Goal: Task Accomplishment & Management: Use online tool/utility

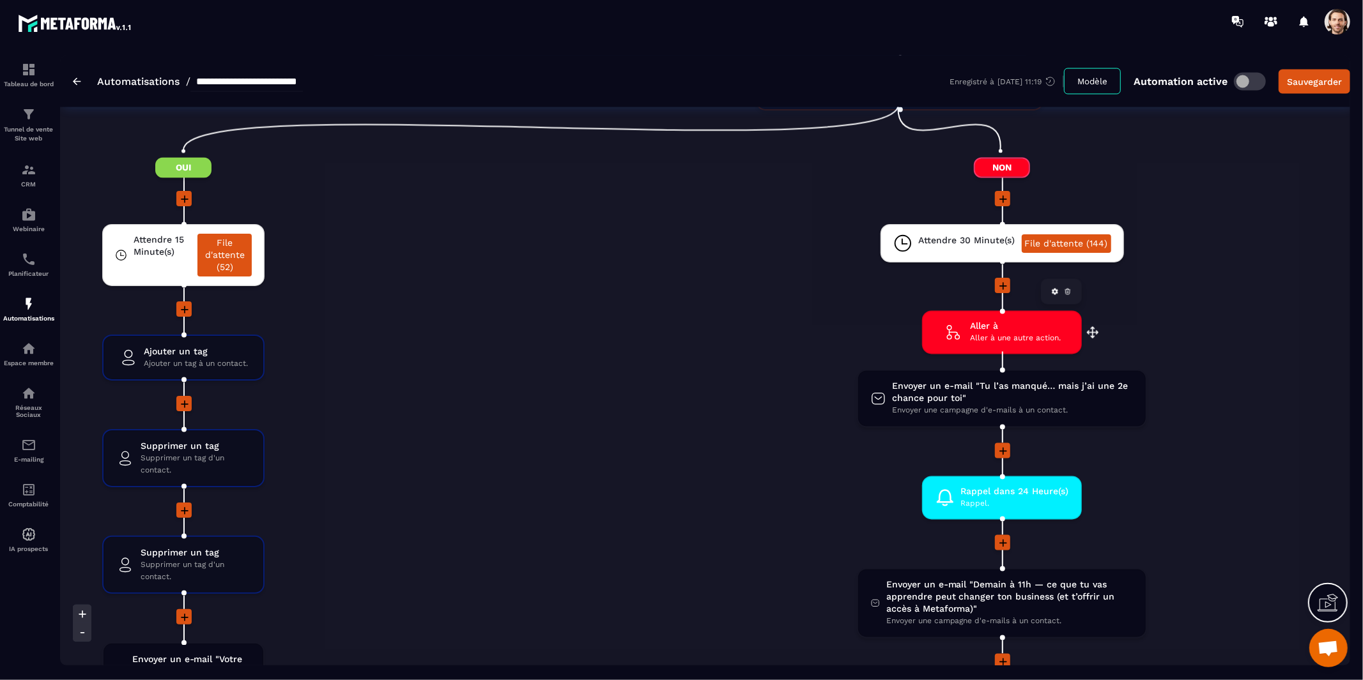
scroll to position [2009, 0]
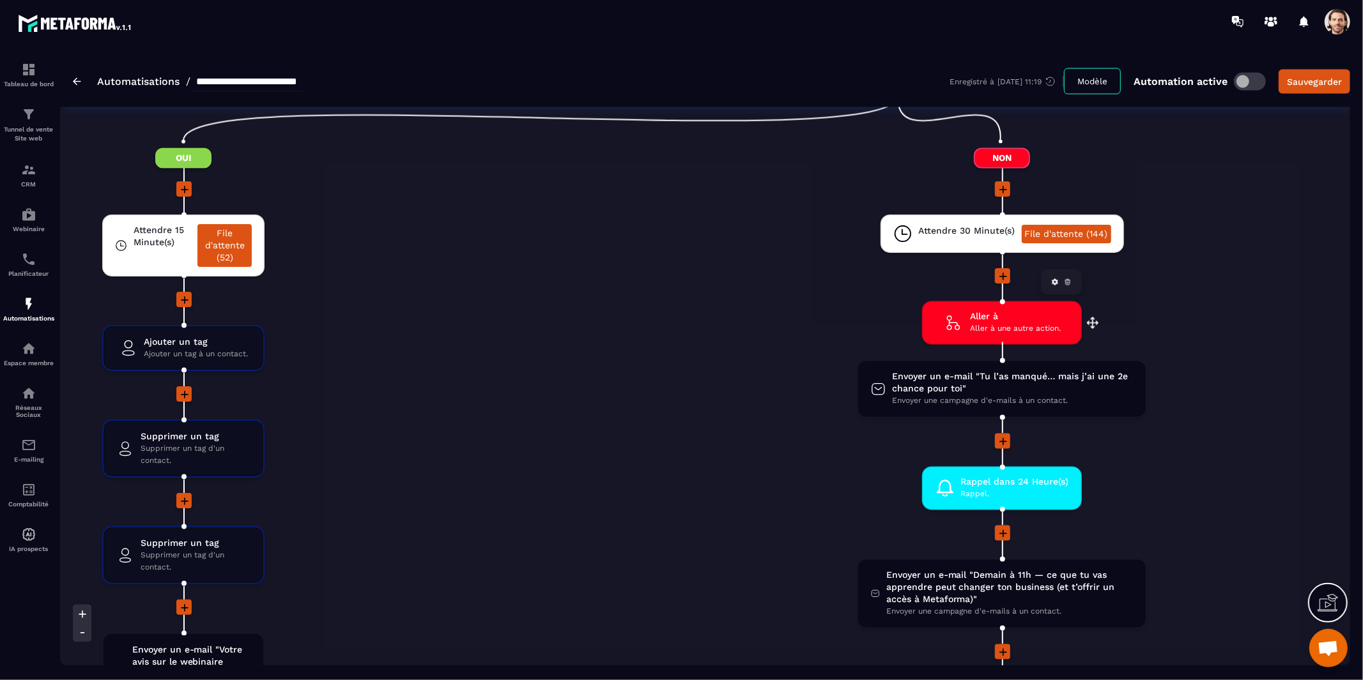
click at [1026, 326] on span "Aller à une autre action." at bounding box center [1015, 329] width 91 height 12
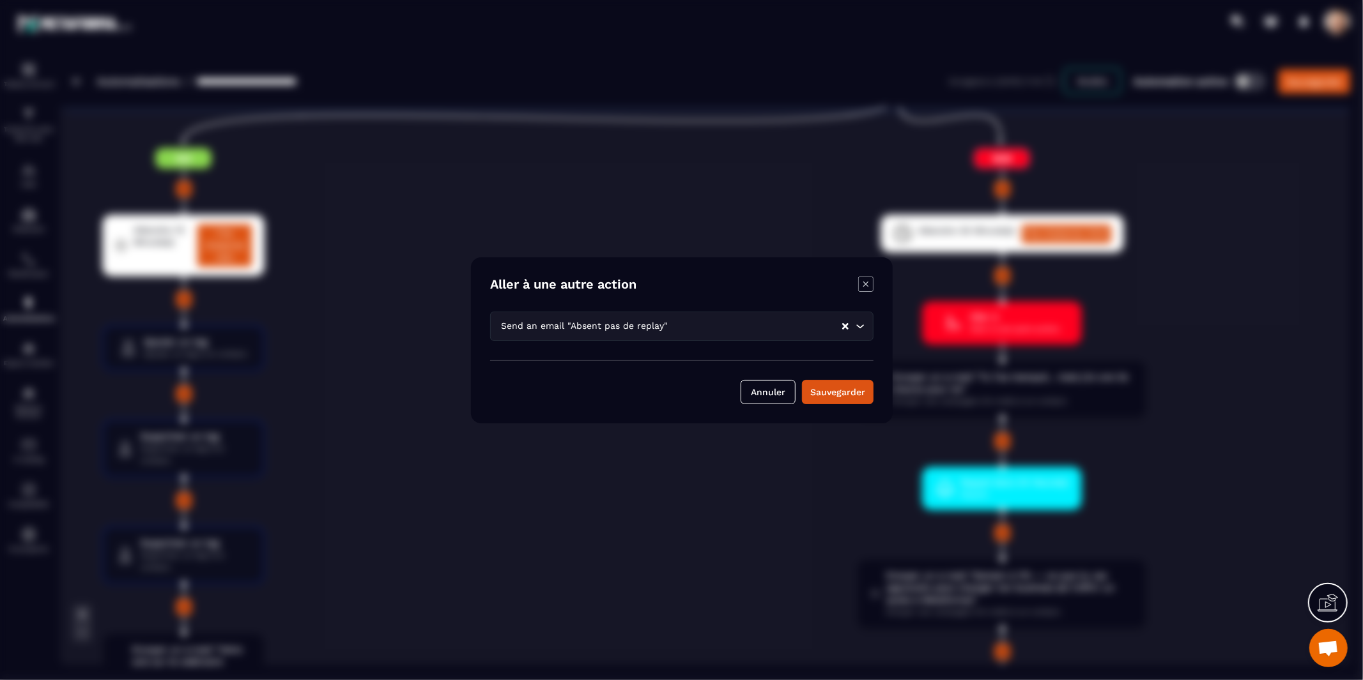
click at [861, 284] on icon "Modal window" at bounding box center [865, 284] width 15 height 15
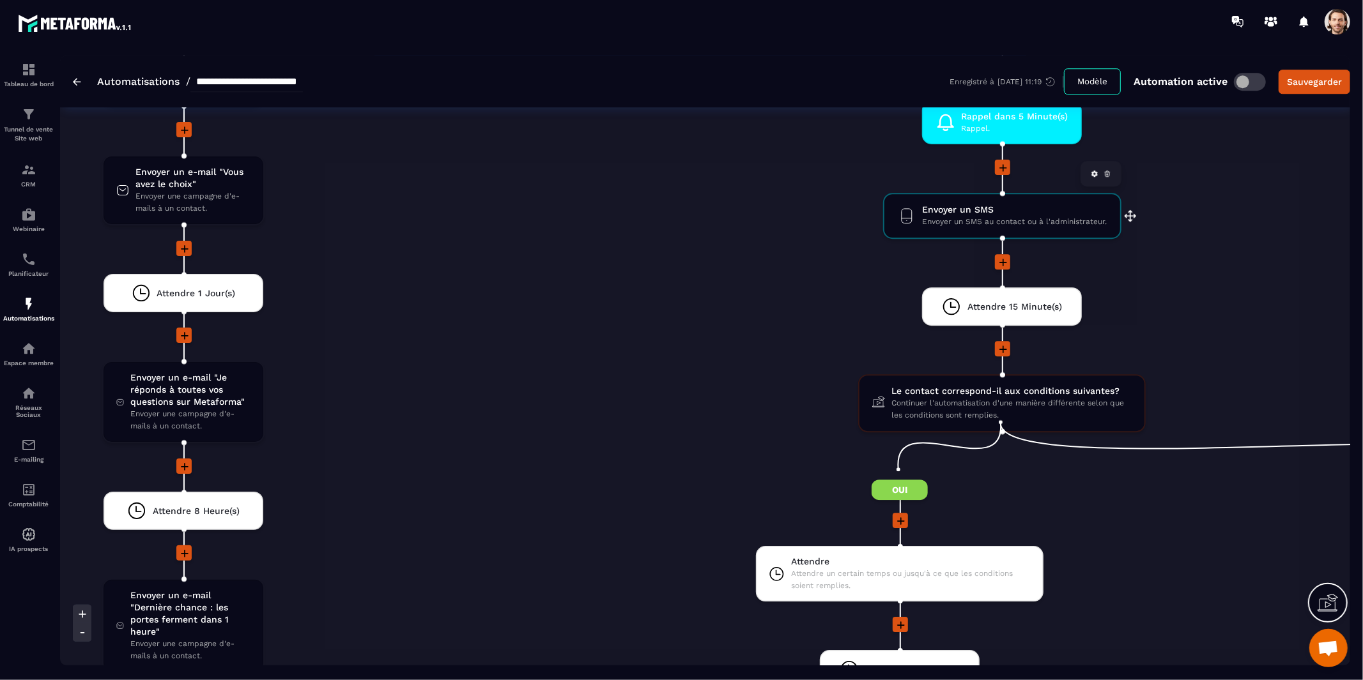
scroll to position [3172, 0]
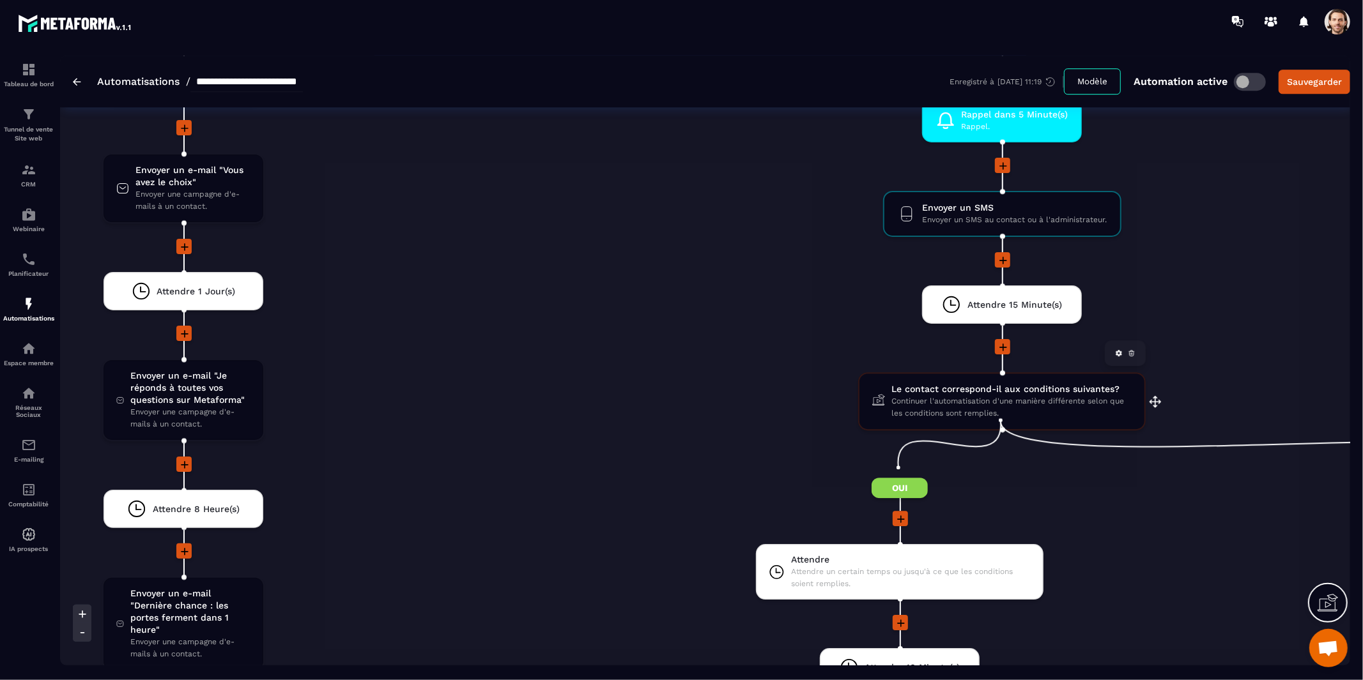
click at [1054, 397] on span "Continuer l'automatisation d'une manière différente selon que les conditions so…" at bounding box center [1011, 407] width 240 height 24
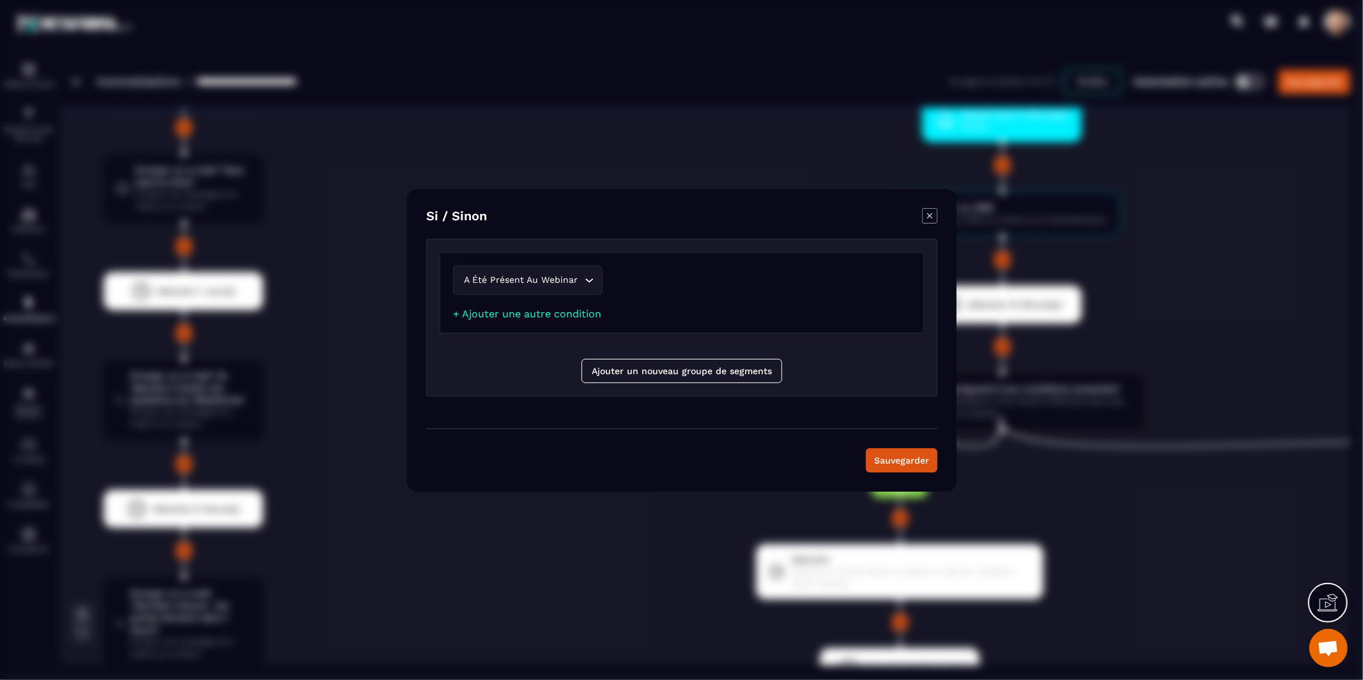
click at [928, 219] on icon "Modal window" at bounding box center [929, 215] width 15 height 15
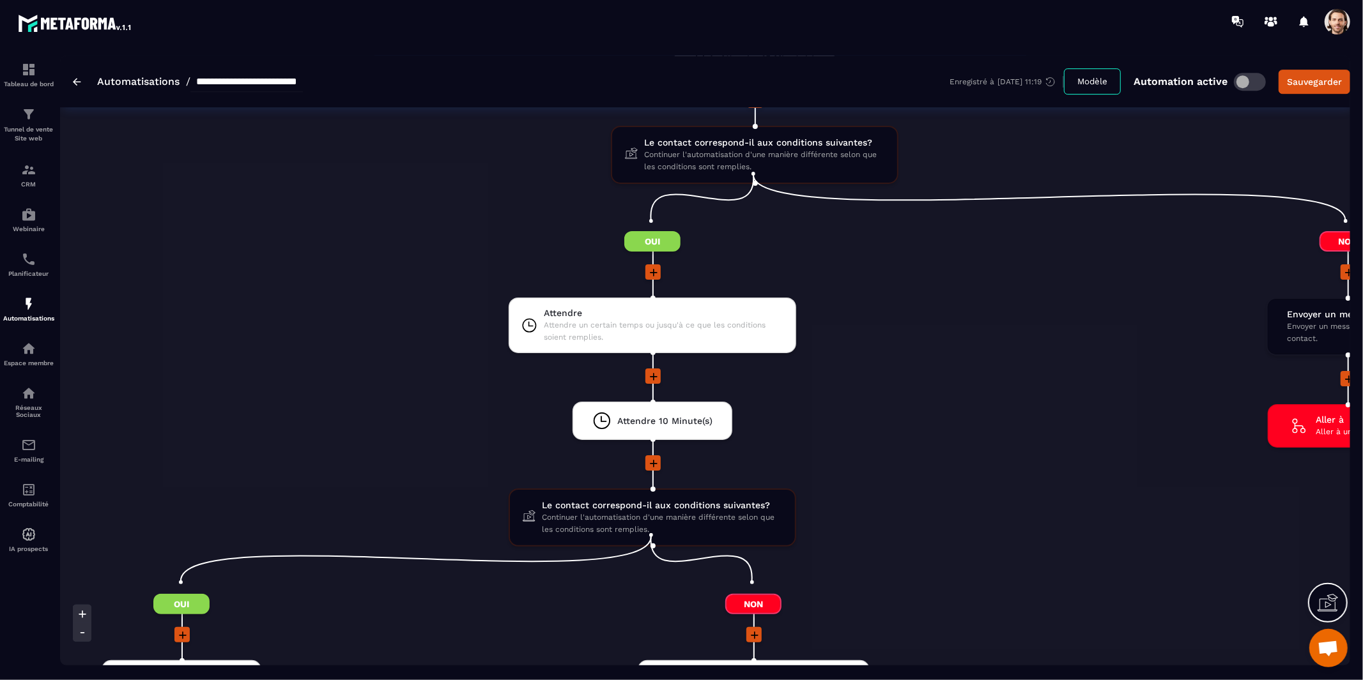
scroll to position [3413, 0]
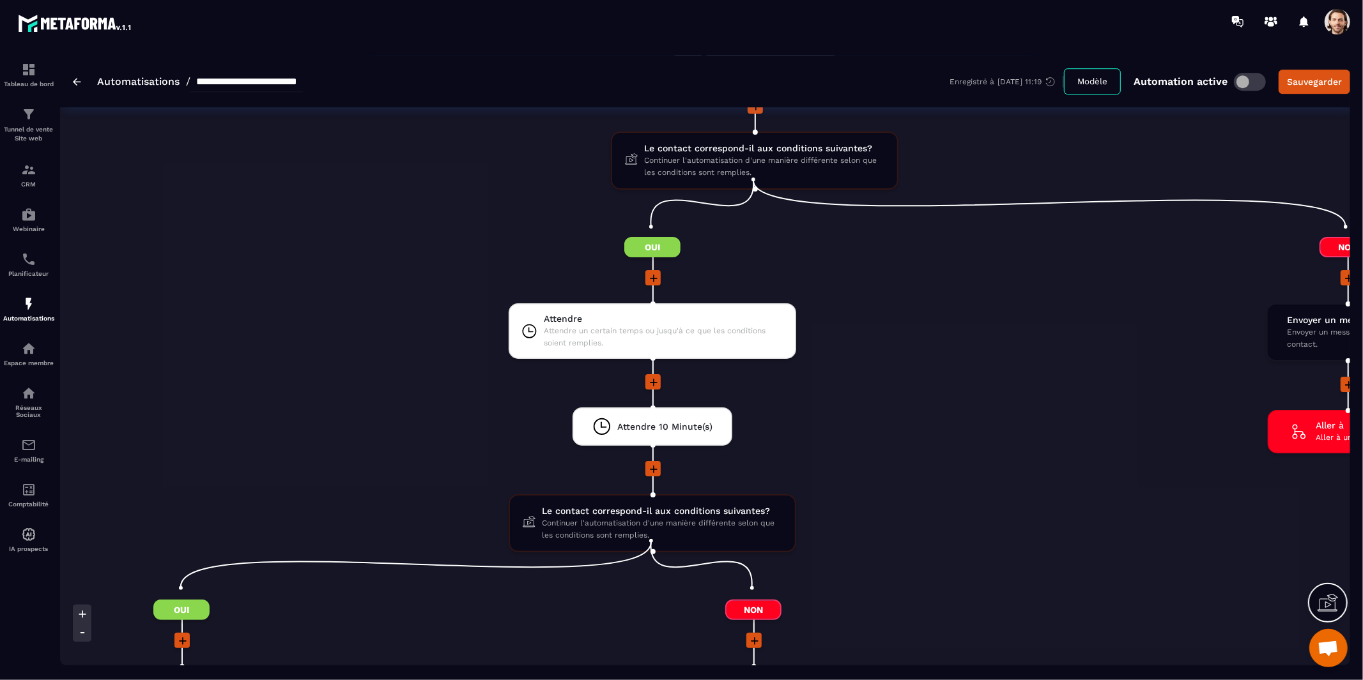
click at [1036, 395] on li at bounding box center [653, 390] width 1144 height 33
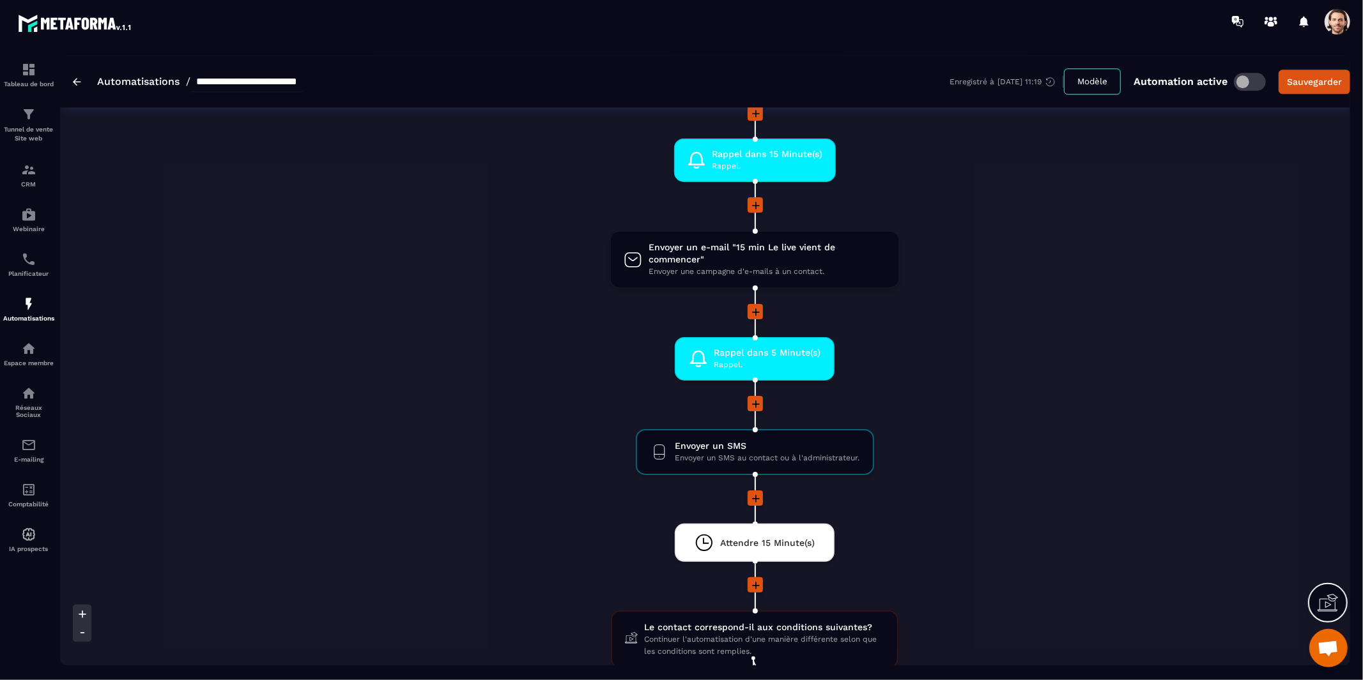
scroll to position [2933, 0]
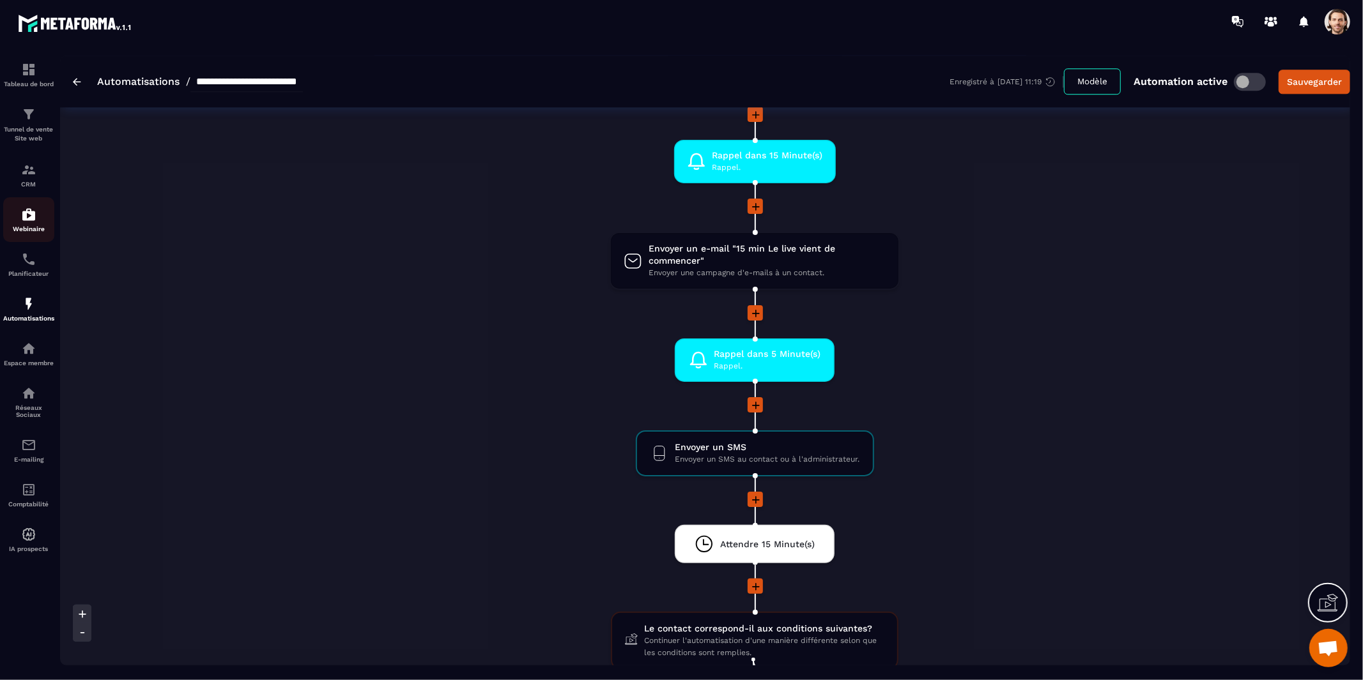
click at [41, 227] on p "Webinaire" at bounding box center [28, 229] width 51 height 7
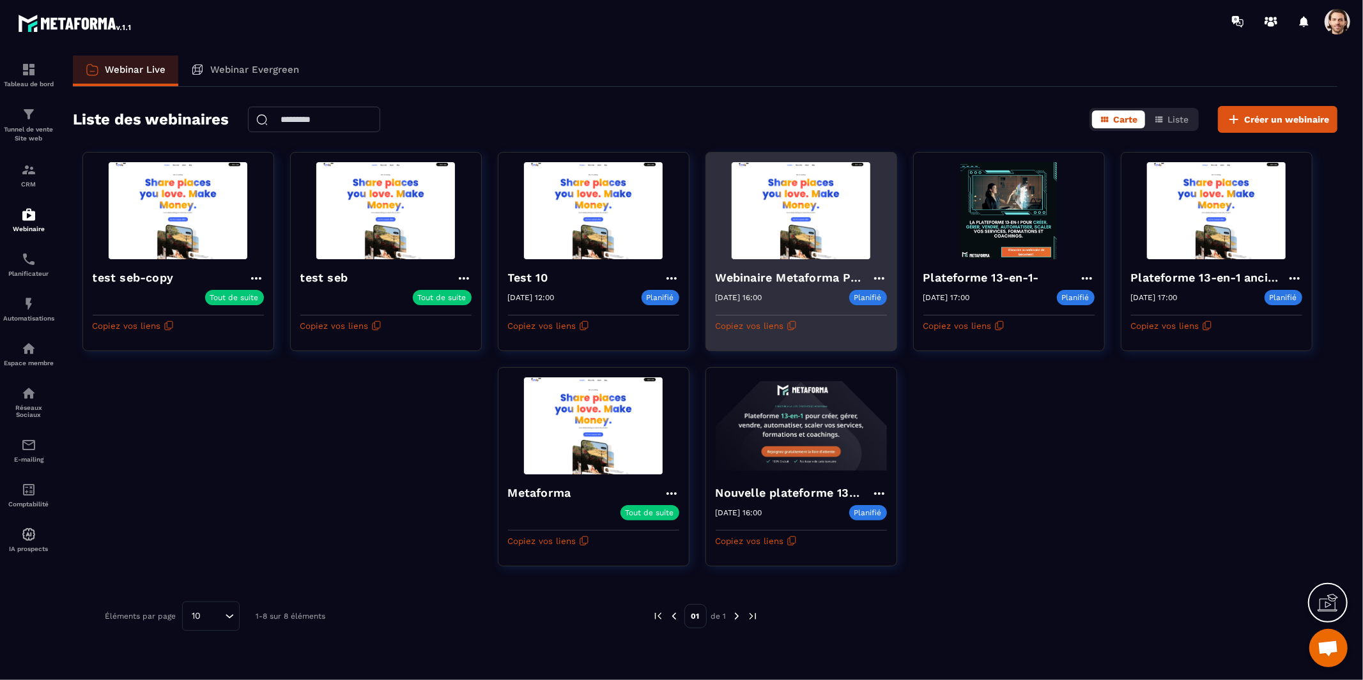
click at [879, 273] on icon at bounding box center [878, 278] width 15 height 15
click at [855, 374] on button "Rediffusion" at bounding box center [840, 373] width 83 height 23
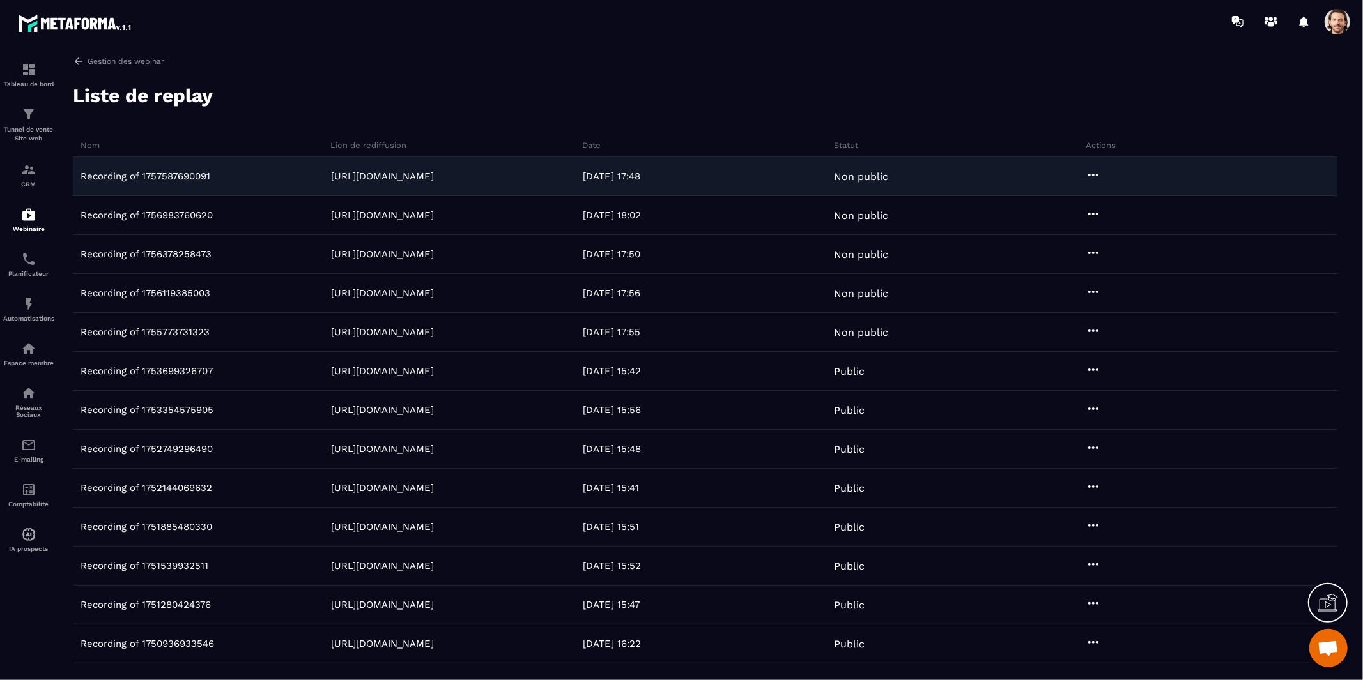
click at [1093, 173] on icon at bounding box center [1093, 174] width 15 height 15
click at [1131, 198] on button "Public" at bounding box center [1130, 201] width 87 height 23
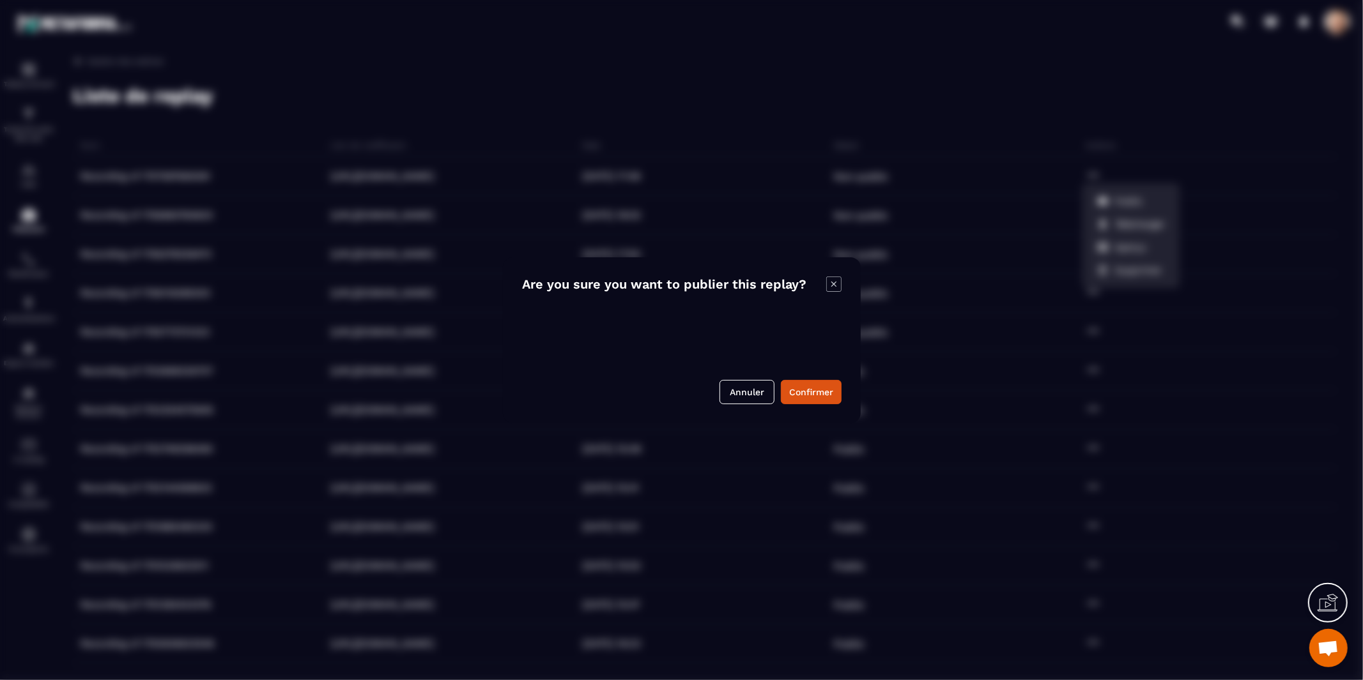
click at [834, 288] on icon "Modal window" at bounding box center [833, 284] width 15 height 15
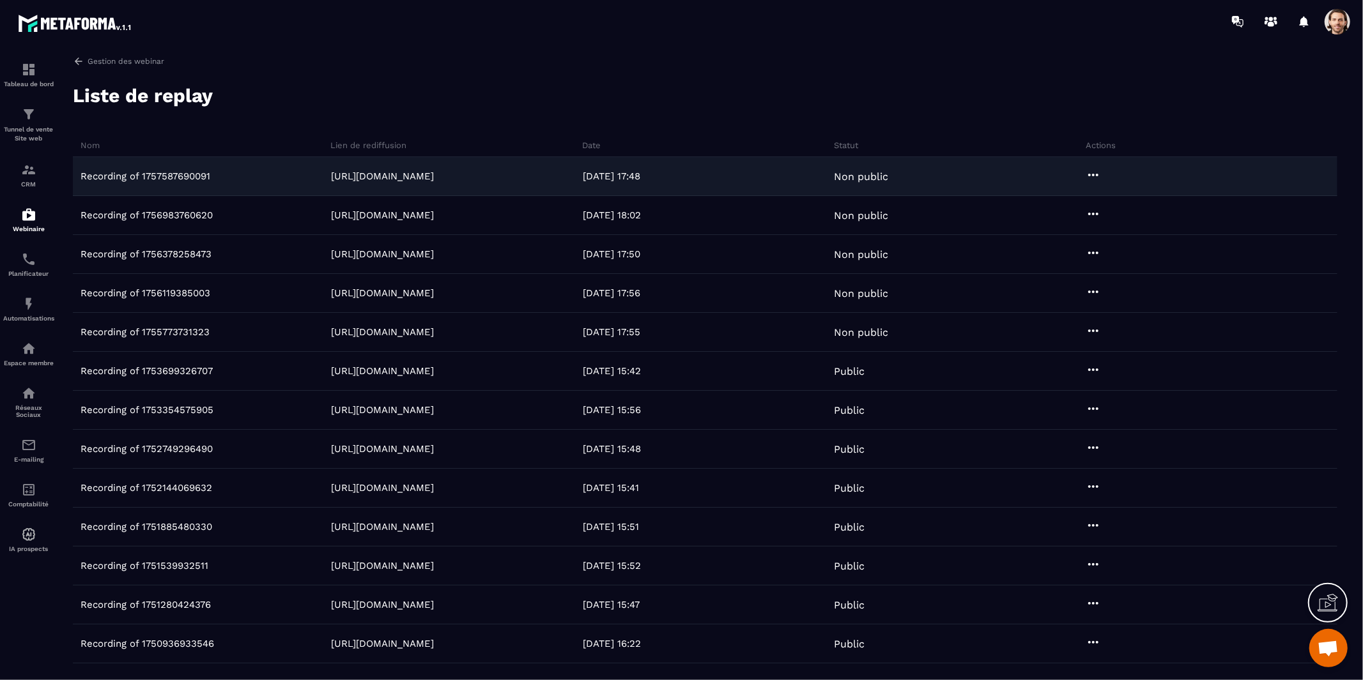
click at [1096, 171] on icon at bounding box center [1093, 174] width 15 height 15
click at [1139, 242] on button "Aperçu" at bounding box center [1130, 247] width 87 height 23
click at [434, 176] on link "https://webinar.metaforma.io/s/VMWqy" at bounding box center [382, 177] width 103 height 12
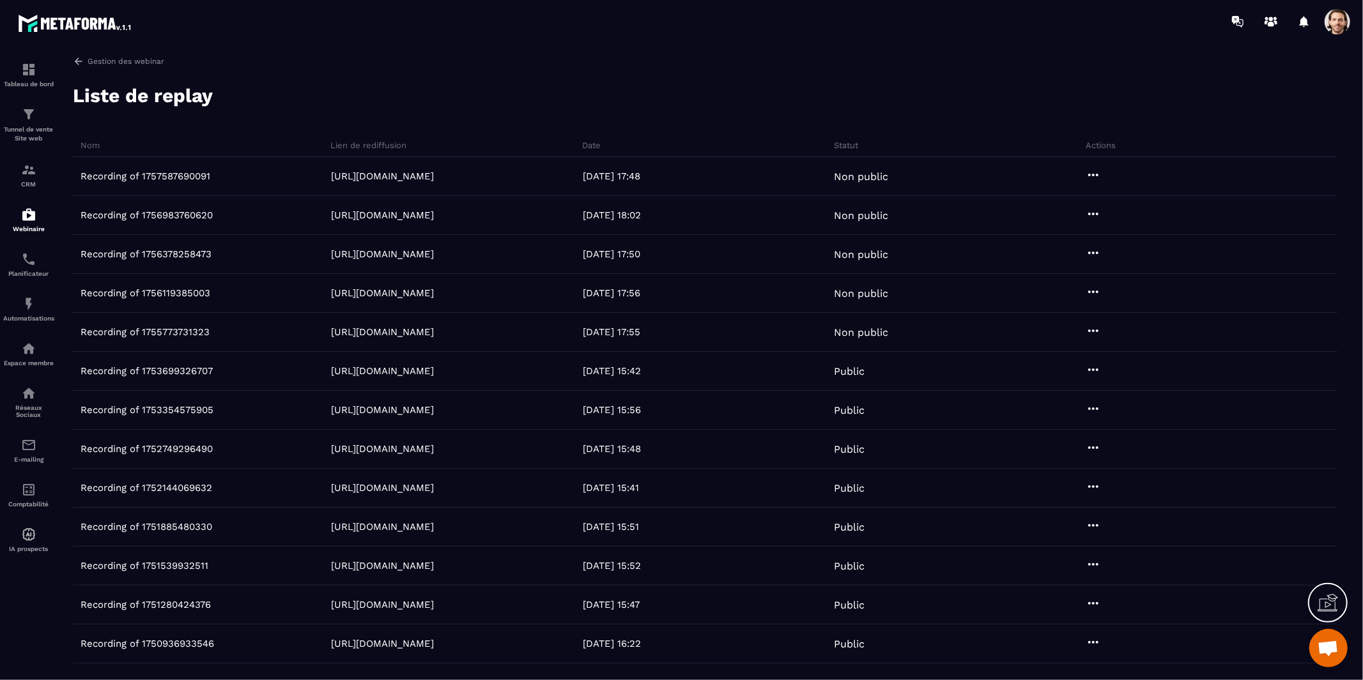
click at [978, 80] on div "Gestion des webinar Liste de replay Nom Lien de rediffusion Date Statut Actions…" at bounding box center [705, 366] width 1290 height 620
click at [919, 112] on div "Gestion des webinar Liste de replay Nom Lien de rediffusion Date Statut Actions…" at bounding box center [705, 366] width 1290 height 620
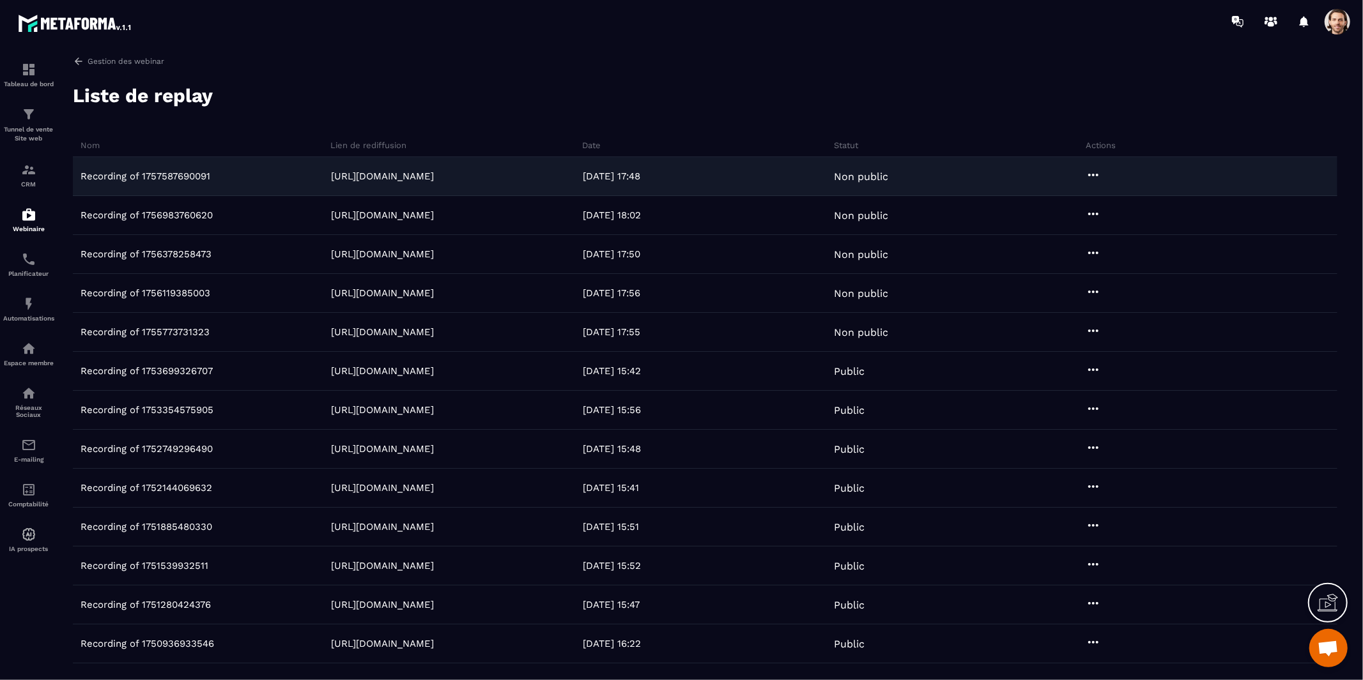
click at [1089, 175] on icon at bounding box center [1093, 175] width 10 height 3
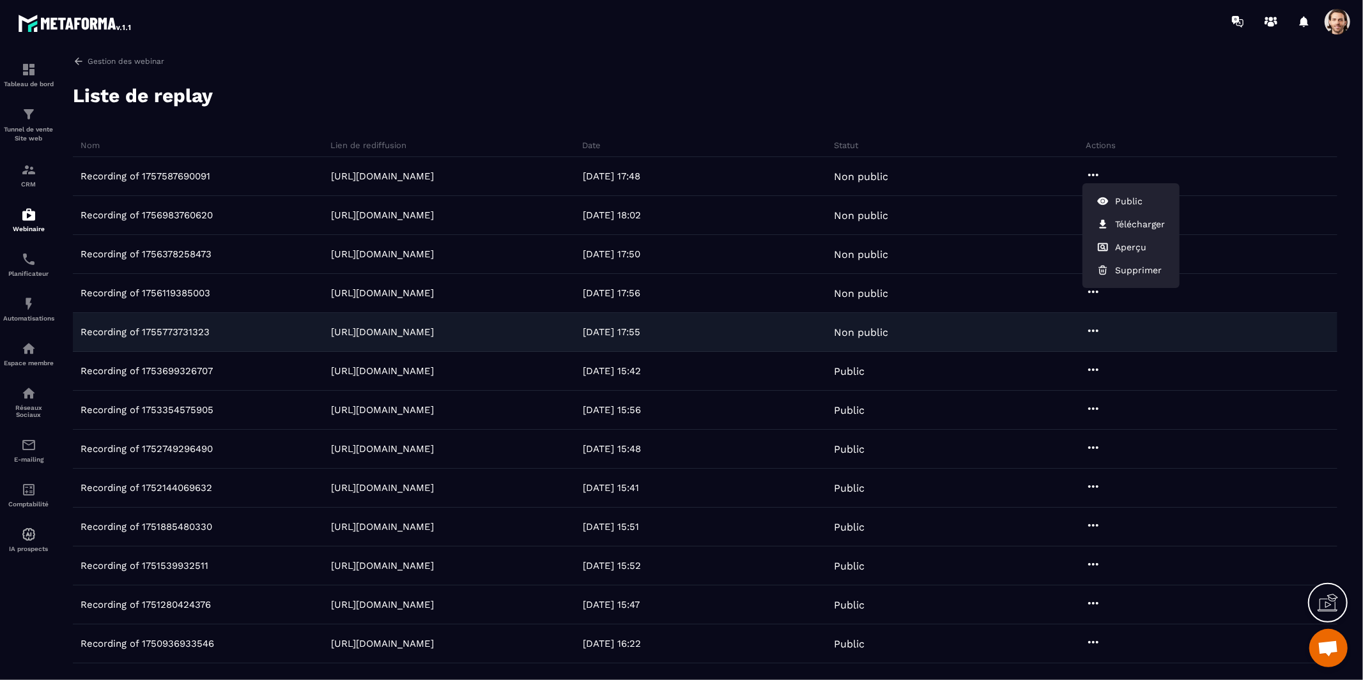
click at [1093, 330] on icon at bounding box center [1093, 331] width 10 height 3
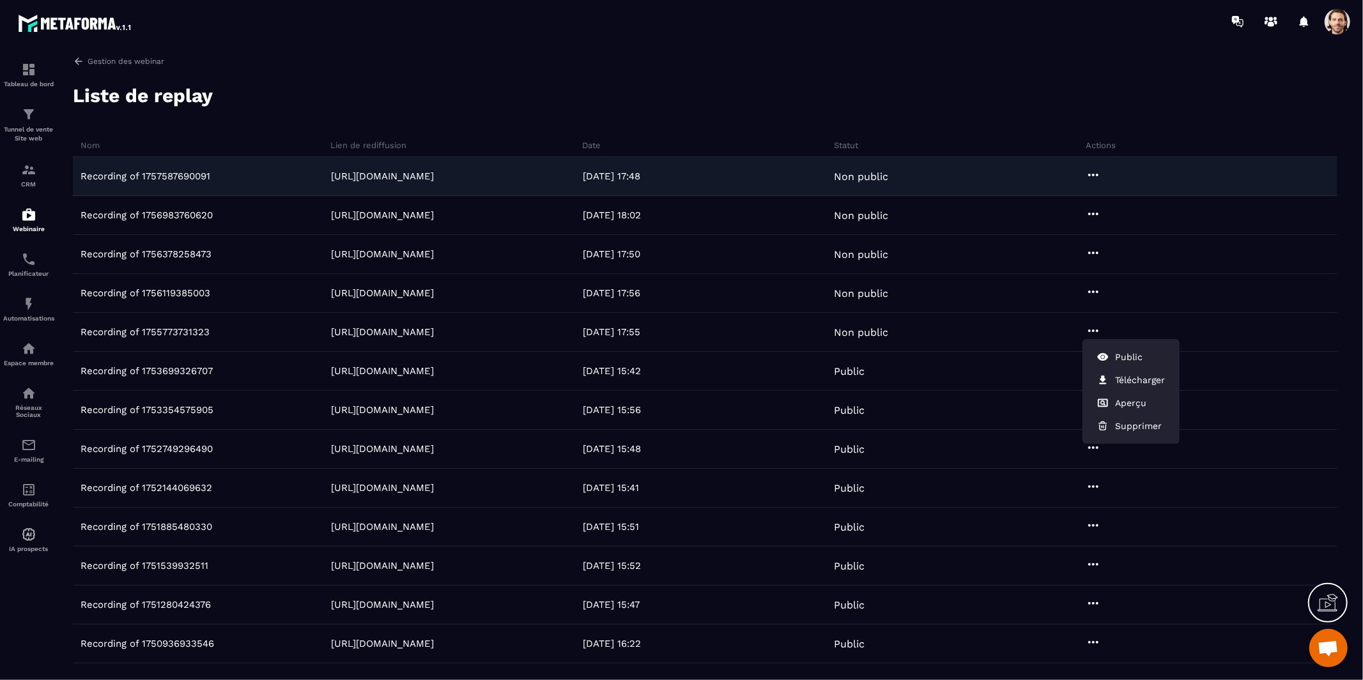
click at [1094, 174] on icon at bounding box center [1093, 174] width 15 height 15
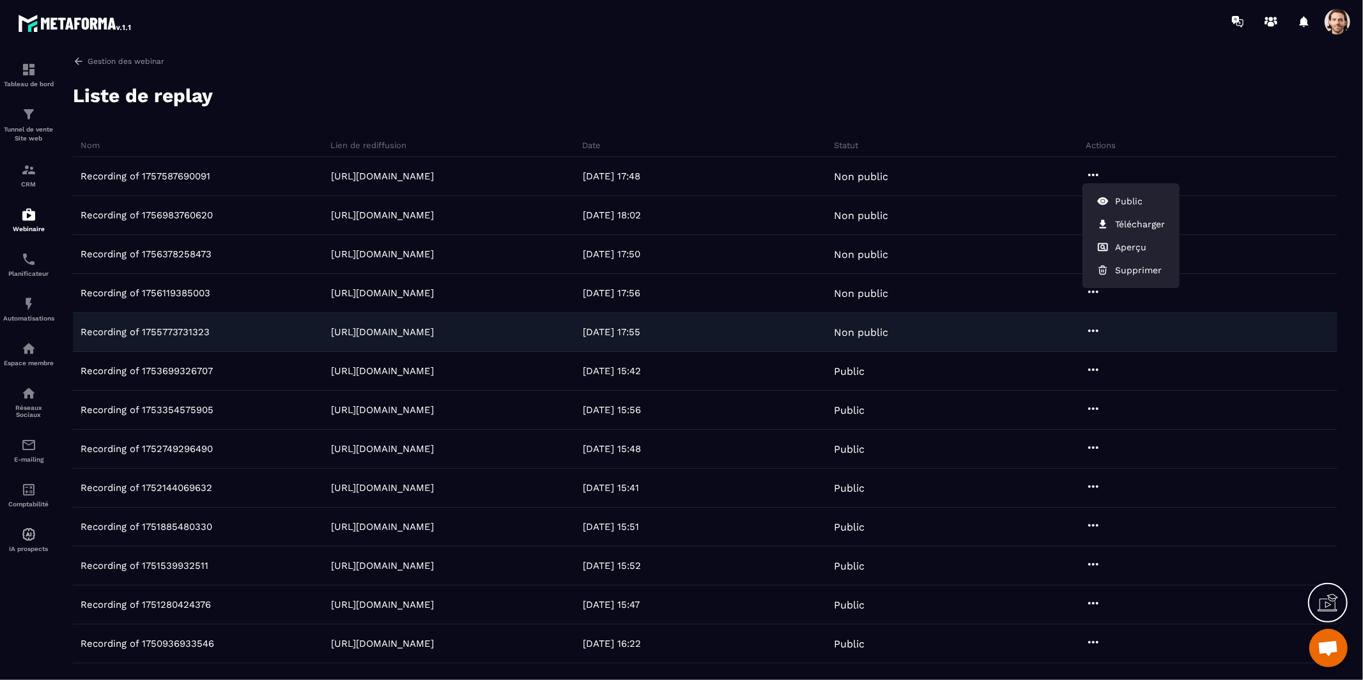
click at [1091, 331] on icon at bounding box center [1093, 330] width 15 height 15
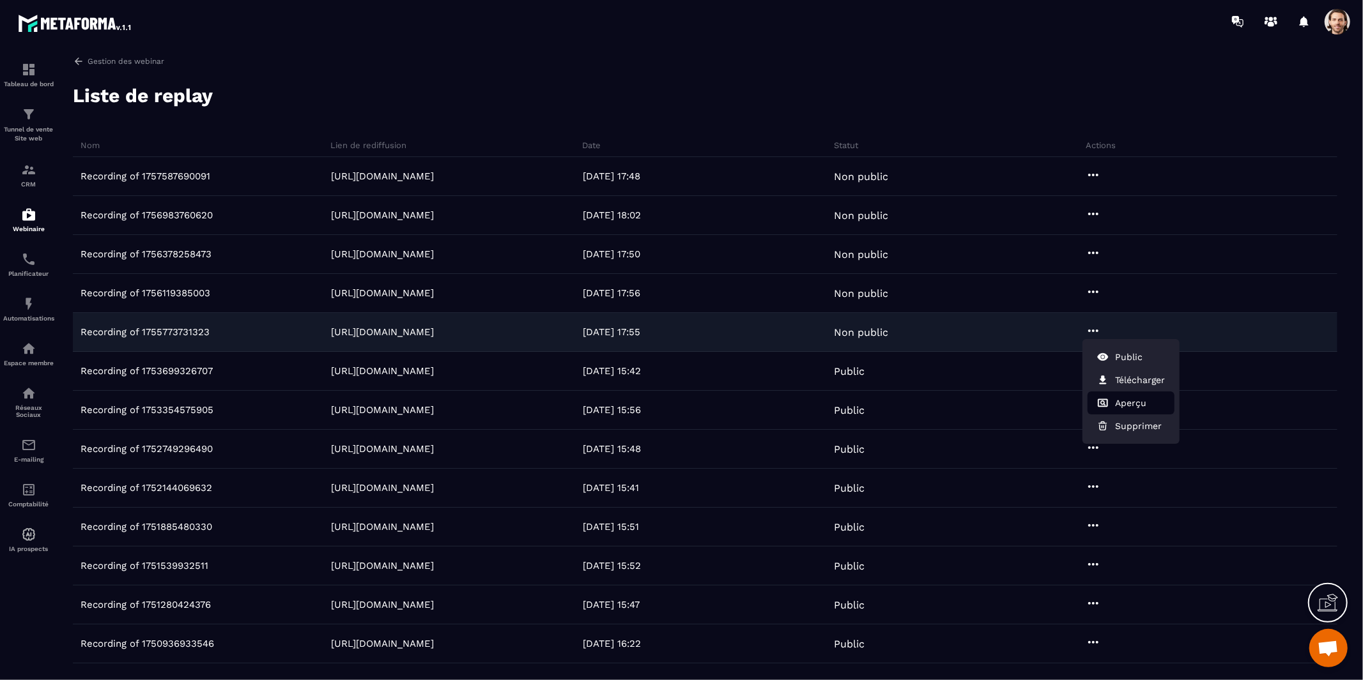
click at [1116, 404] on button "Aperçu" at bounding box center [1130, 403] width 87 height 23
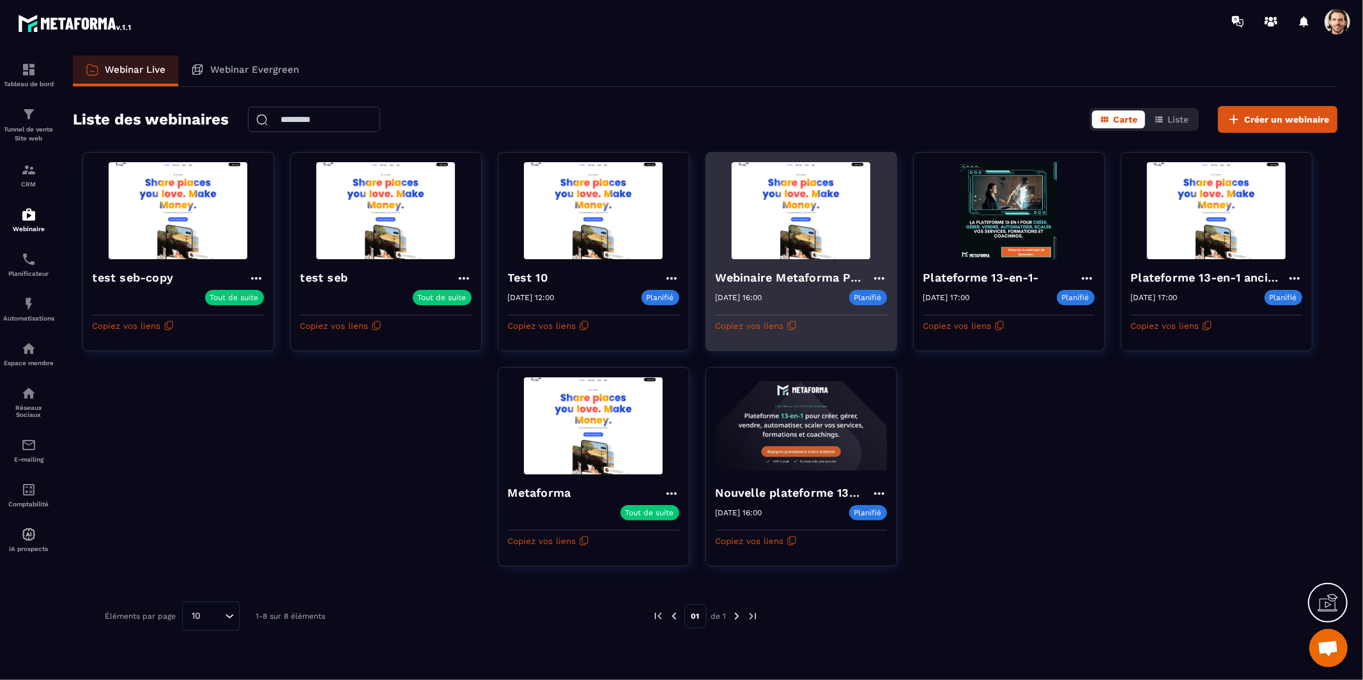
click at [819, 231] on img at bounding box center [801, 210] width 171 height 97
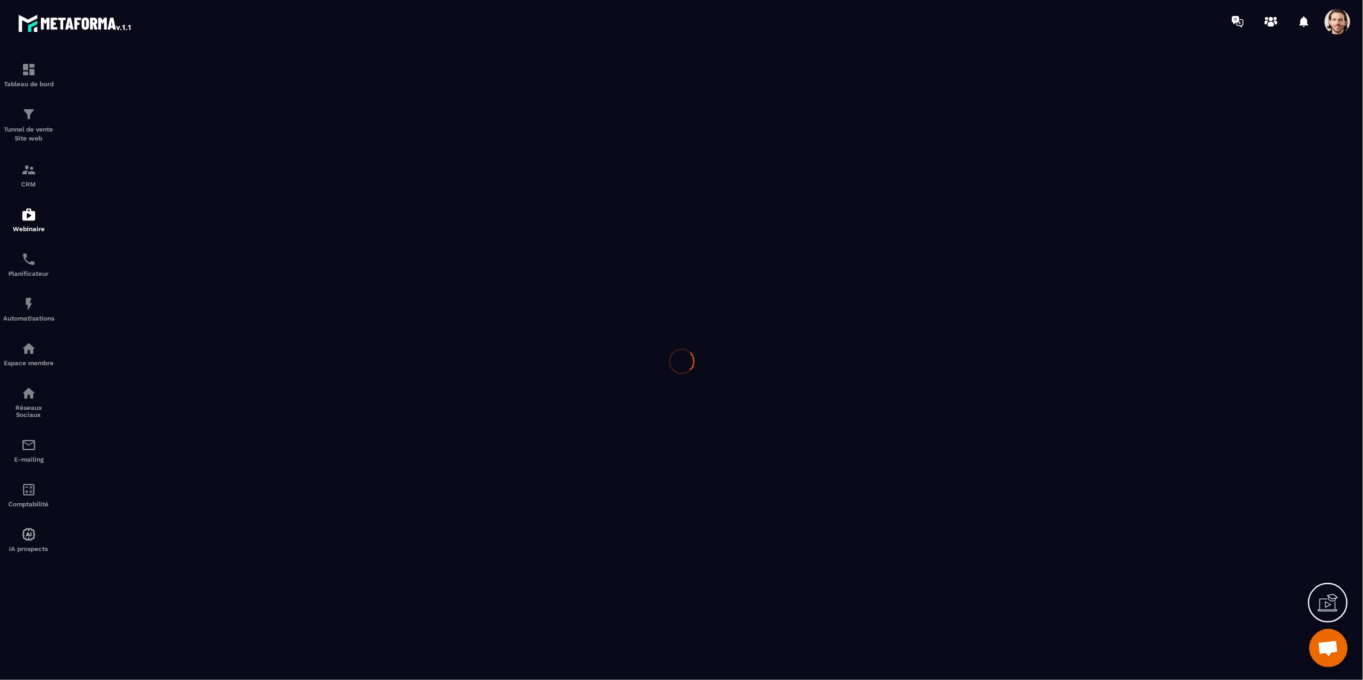
type input "**********"
type textarea "**********"
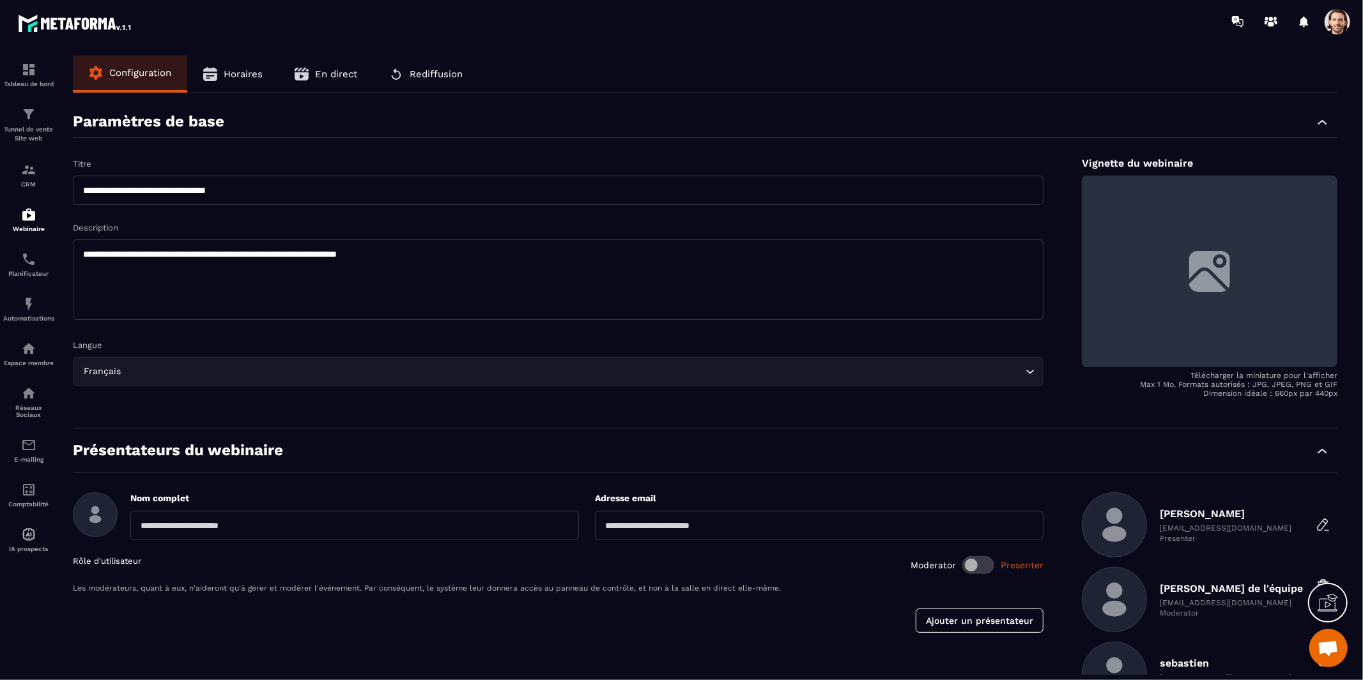
click at [453, 71] on span "Rediffusion" at bounding box center [436, 74] width 53 height 12
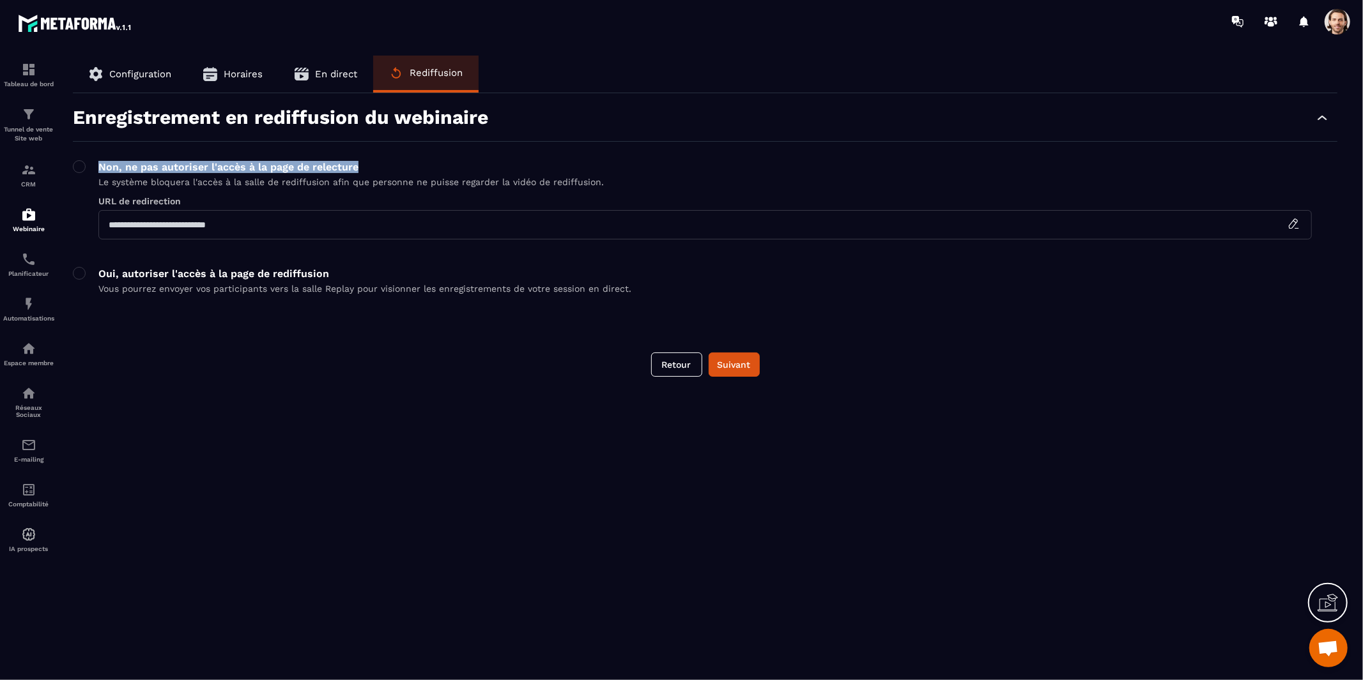
drag, startPoint x: 395, startPoint y: 165, endPoint x: 100, endPoint y: 164, distance: 295.8
click at [100, 164] on p "Non, ne pas autoriser l'accès à la page de relecture" at bounding box center [350, 167] width 505 height 12
click at [91, 142] on div at bounding box center [91, 142] width 0 height 0
click at [633, 68] on div "Configuration Horaires En direct Rediffusion" at bounding box center [705, 75] width 1264 height 38
click at [411, 364] on div "Retour Suivant" at bounding box center [705, 365] width 1264 height 24
